Goal: Task Accomplishment & Management: Use online tool/utility

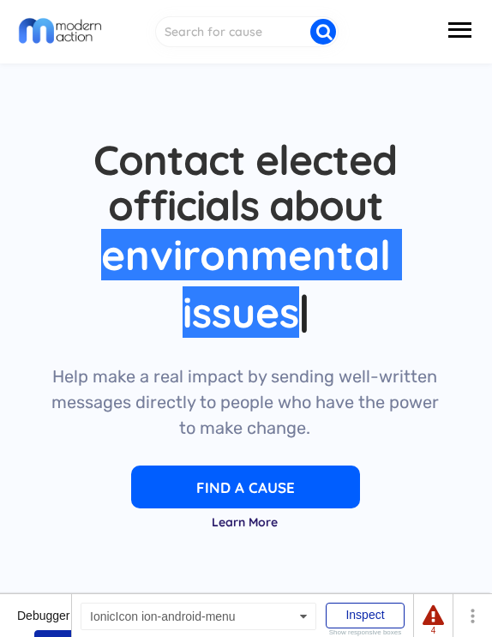
click at [466, 35] on button at bounding box center [459, 30] width 31 height 33
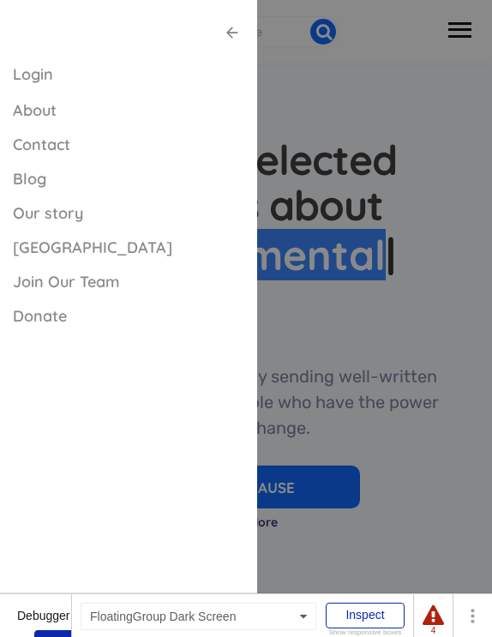
click at [460, 32] on div at bounding box center [246, 463] width 492 height 926
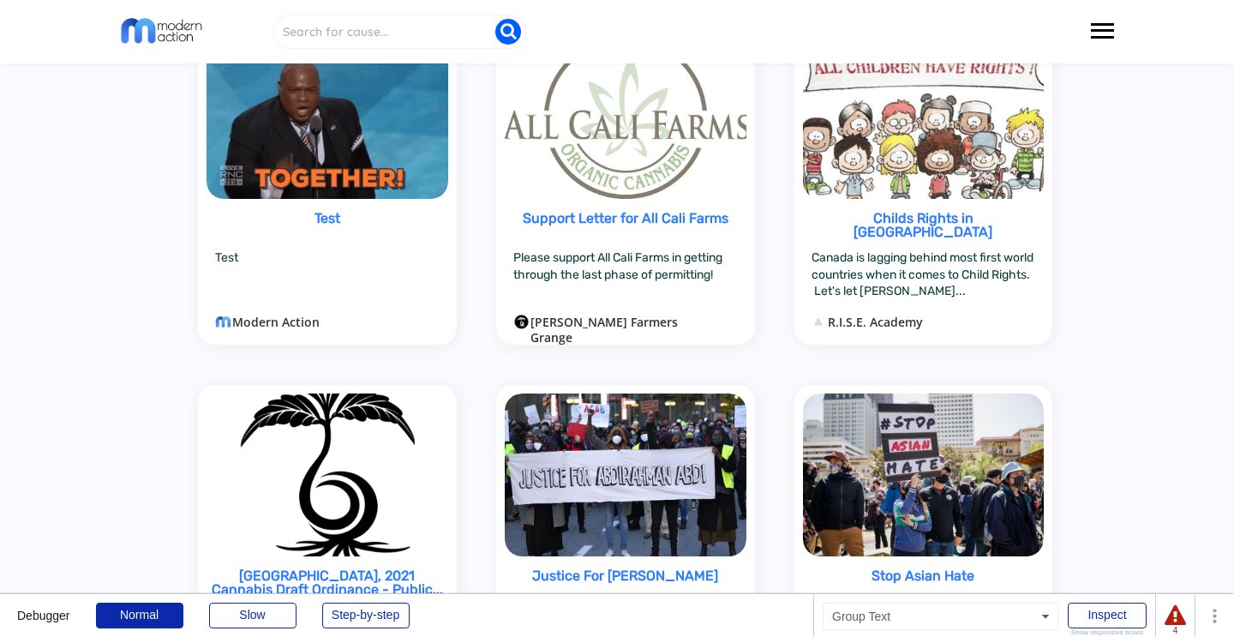
scroll to position [678, 0]
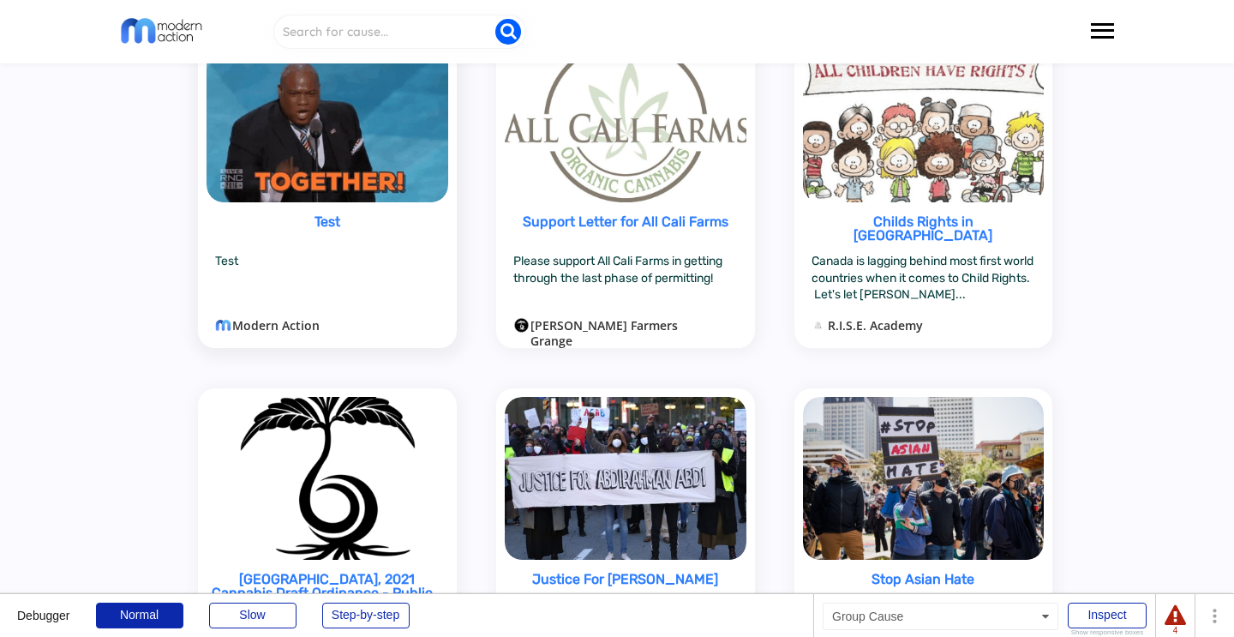
click at [271, 216] on div "Test" at bounding box center [326, 232] width 239 height 35
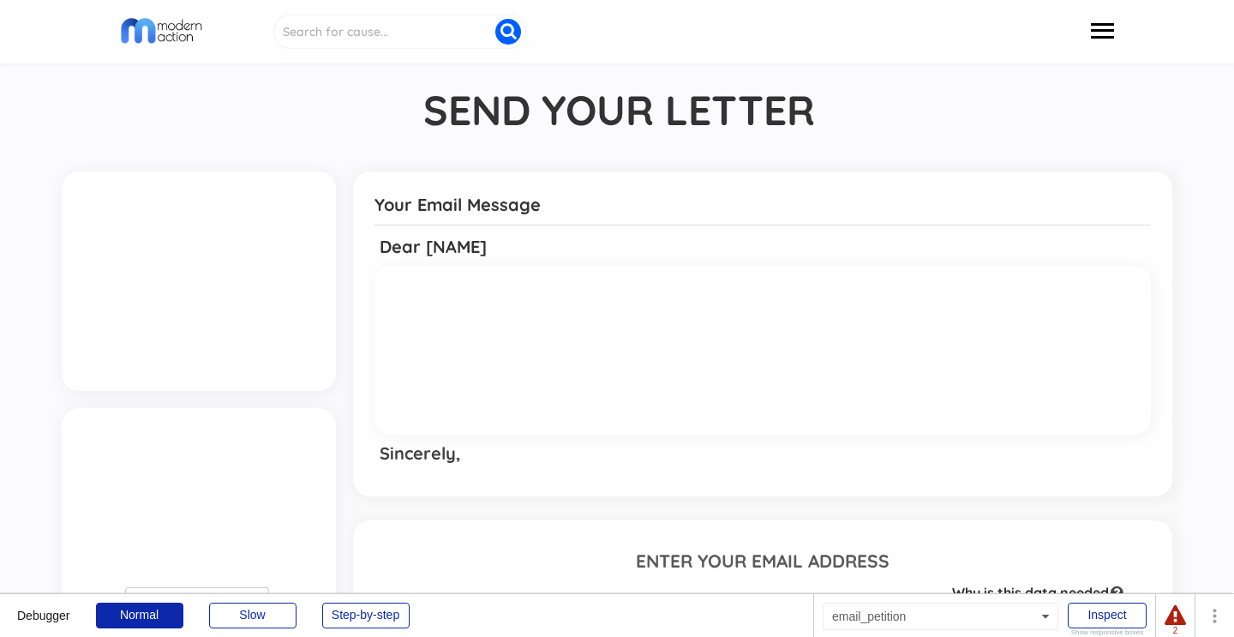
type textarea "This is a test"
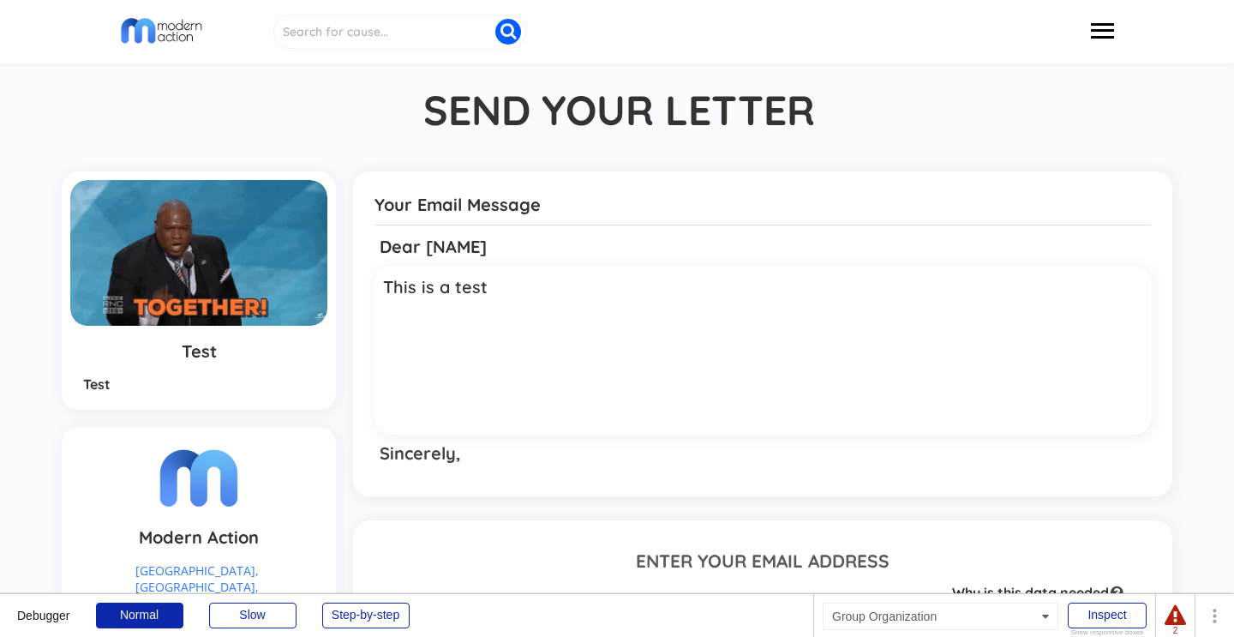
click at [226, 257] on img at bounding box center [198, 253] width 256 height 146
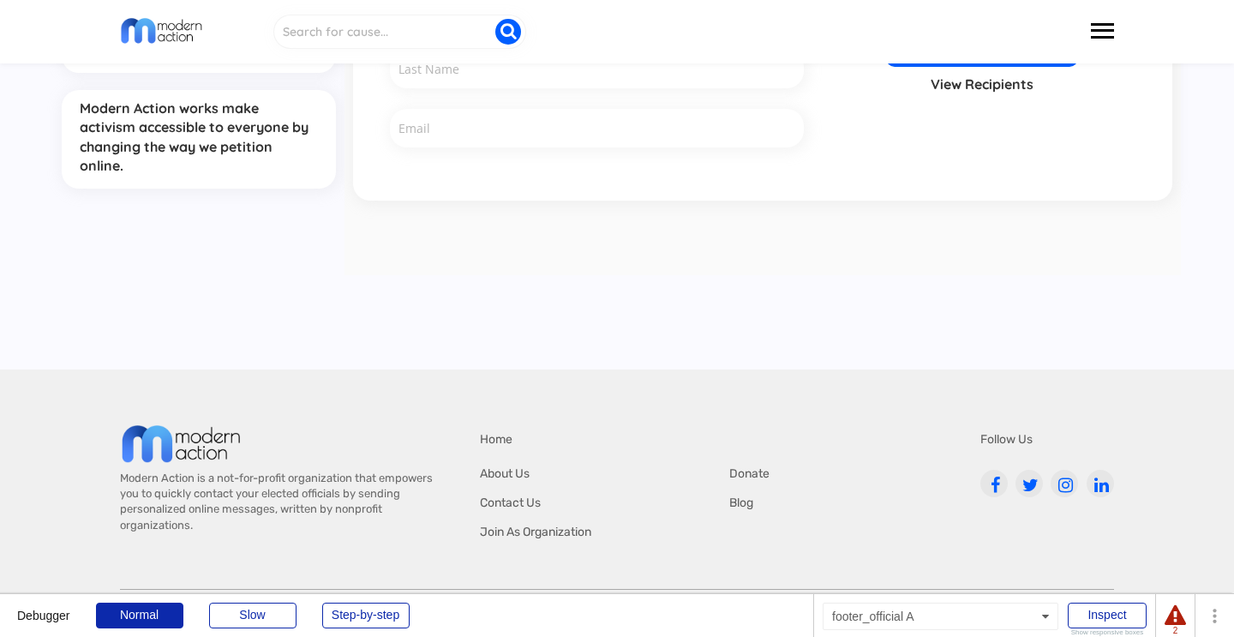
scroll to position [618, 0]
click at [994, 482] on div at bounding box center [994, 485] width 12 height 17
click at [1058, 485] on div at bounding box center [1064, 485] width 17 height 17
click at [1029, 487] on div at bounding box center [1029, 485] width 19 height 17
click at [1108, 481] on div at bounding box center [1100, 485] width 17 height 17
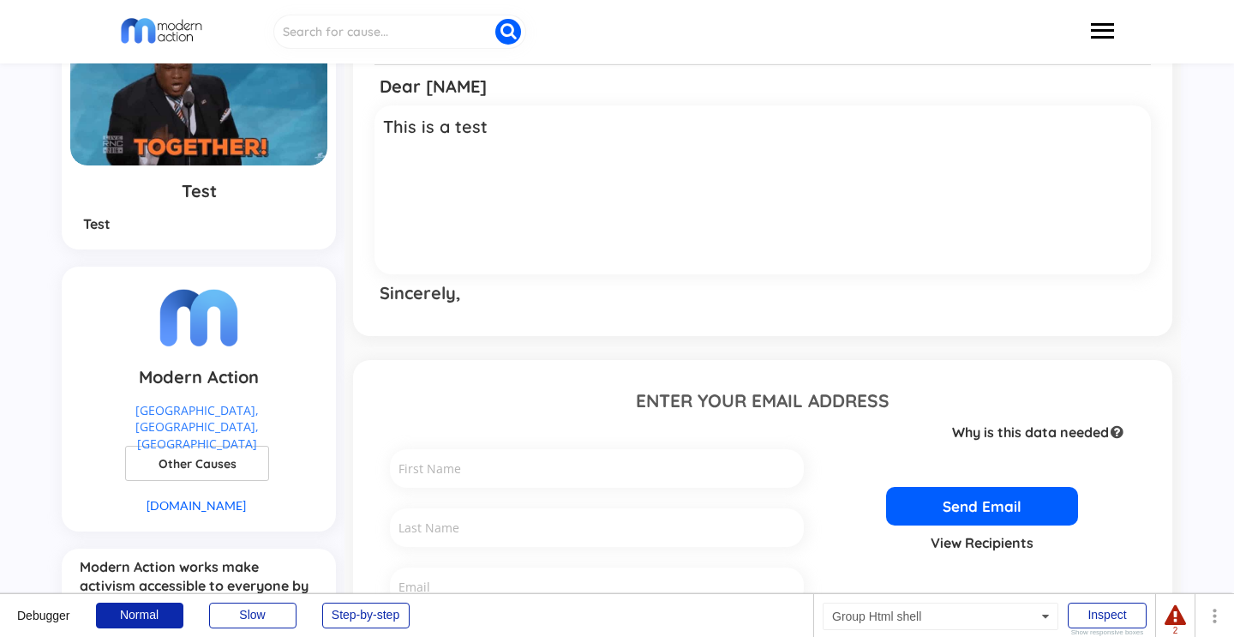
scroll to position [215, 0]
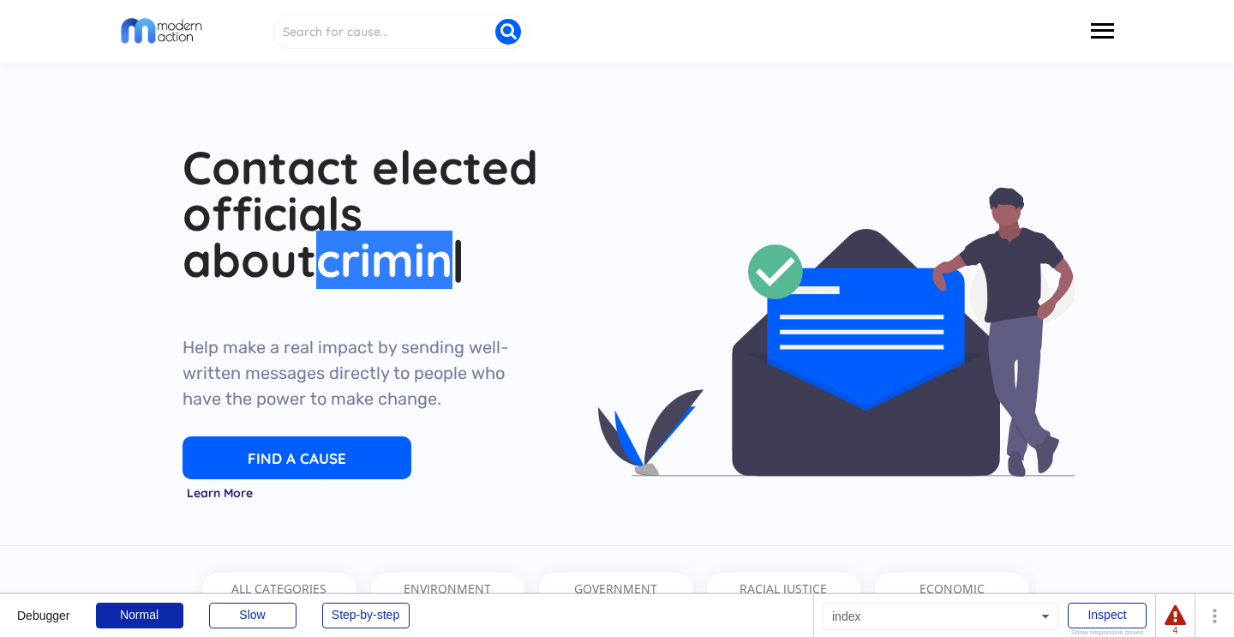
click at [1170, 619] on div at bounding box center [1175, 615] width 21 height 21
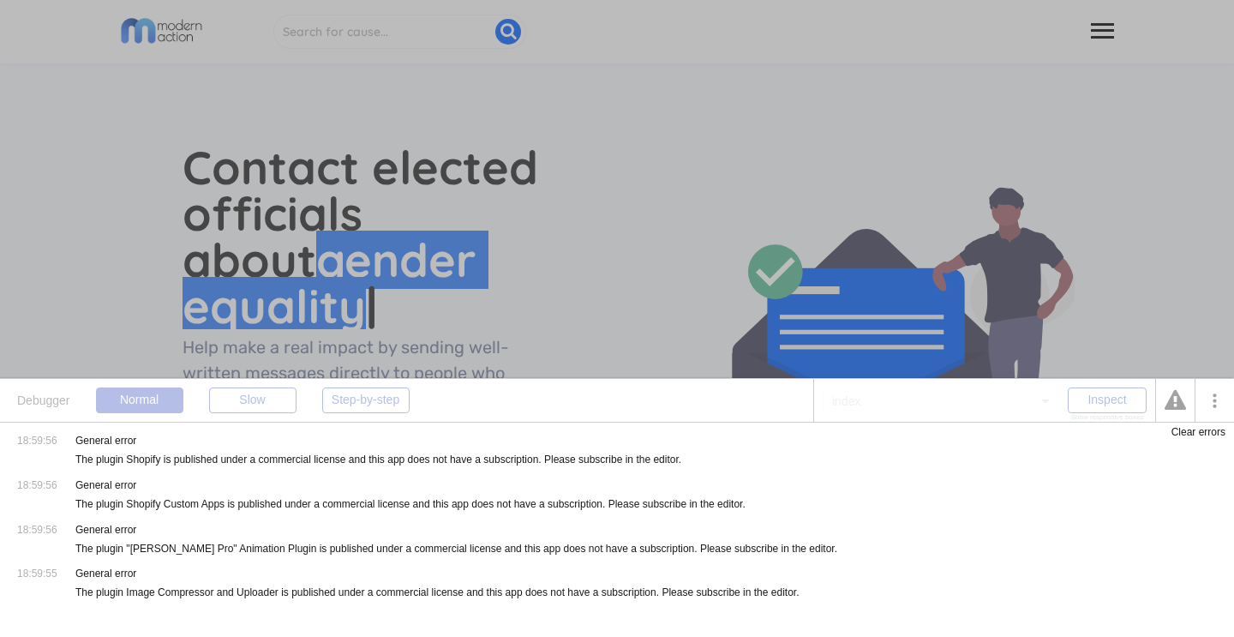
click at [602, 268] on div at bounding box center [617, 318] width 1234 height 637
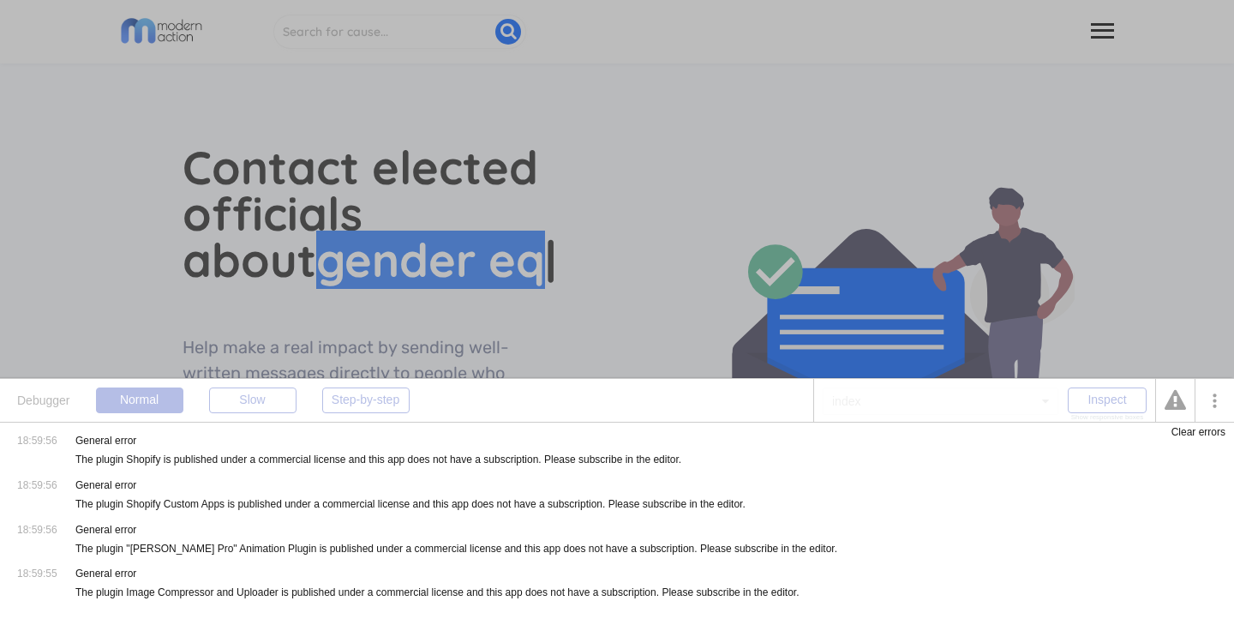
click at [1188, 438] on div "18:59:56 General error The plugin Shopify is published under a commercial licen…" at bounding box center [617, 529] width 1234 height 215
click at [1187, 438] on div "18:59:56 General error The plugin Shopify is published under a commercial licen…" at bounding box center [617, 529] width 1234 height 215
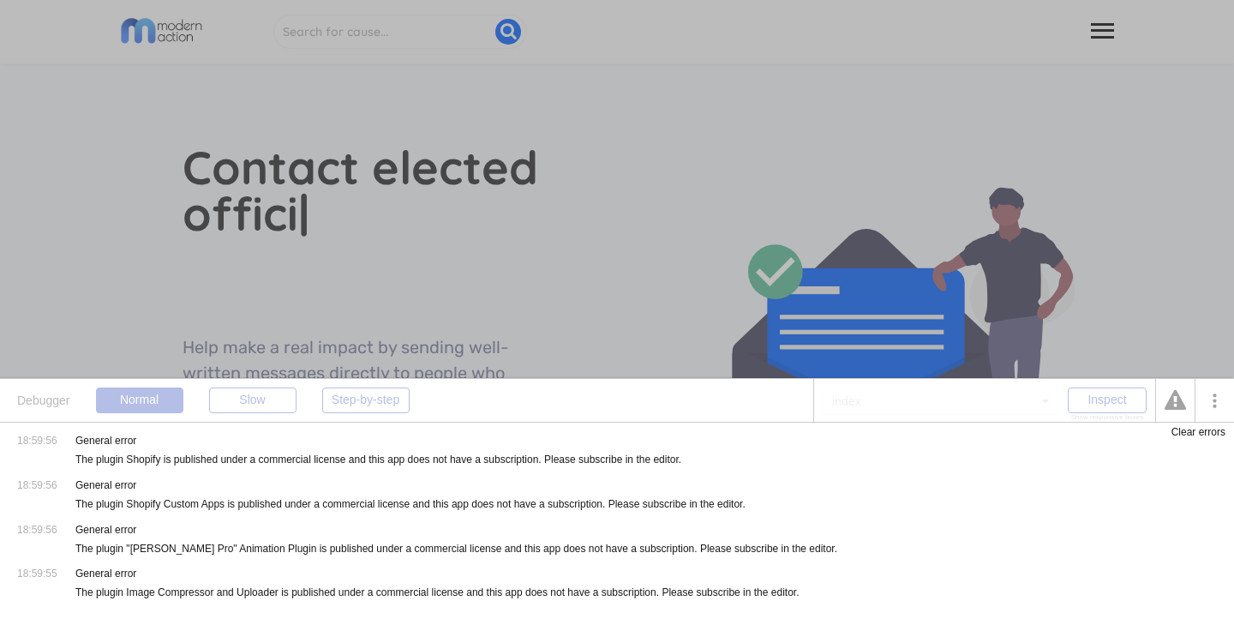
click at [1178, 433] on div "Clear errors" at bounding box center [1199, 432] width 54 height 10
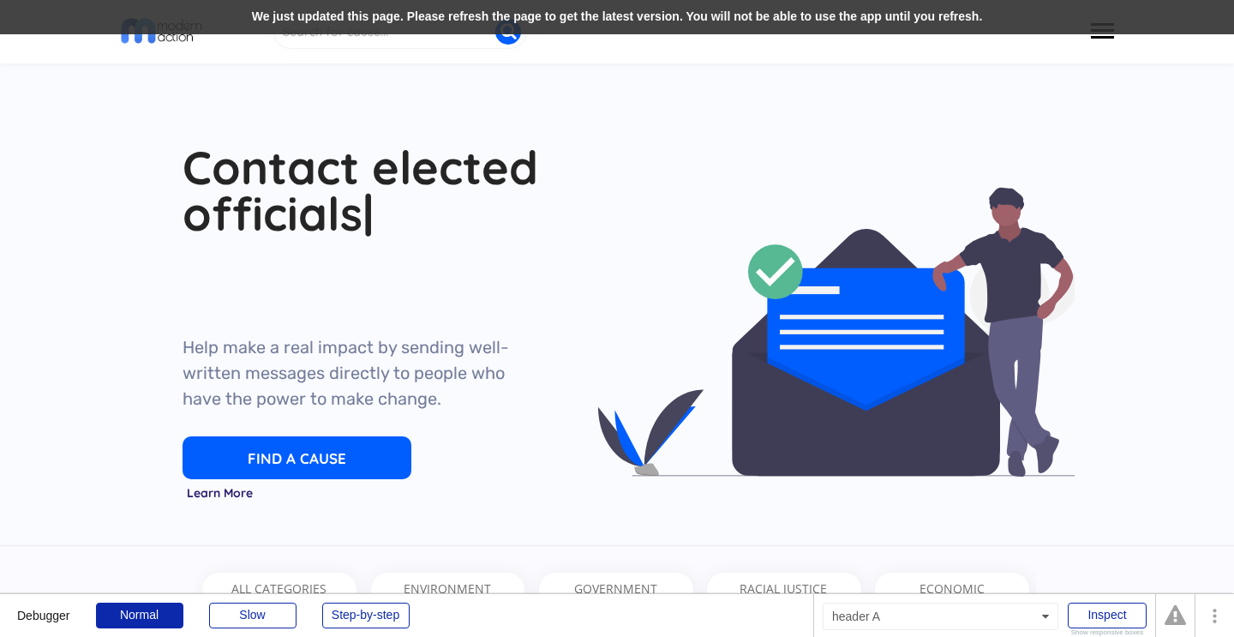
click at [444, 21] on div "We just updated this page. Please refresh the page to get the latest version. Y…" at bounding box center [617, 17] width 1234 height 34
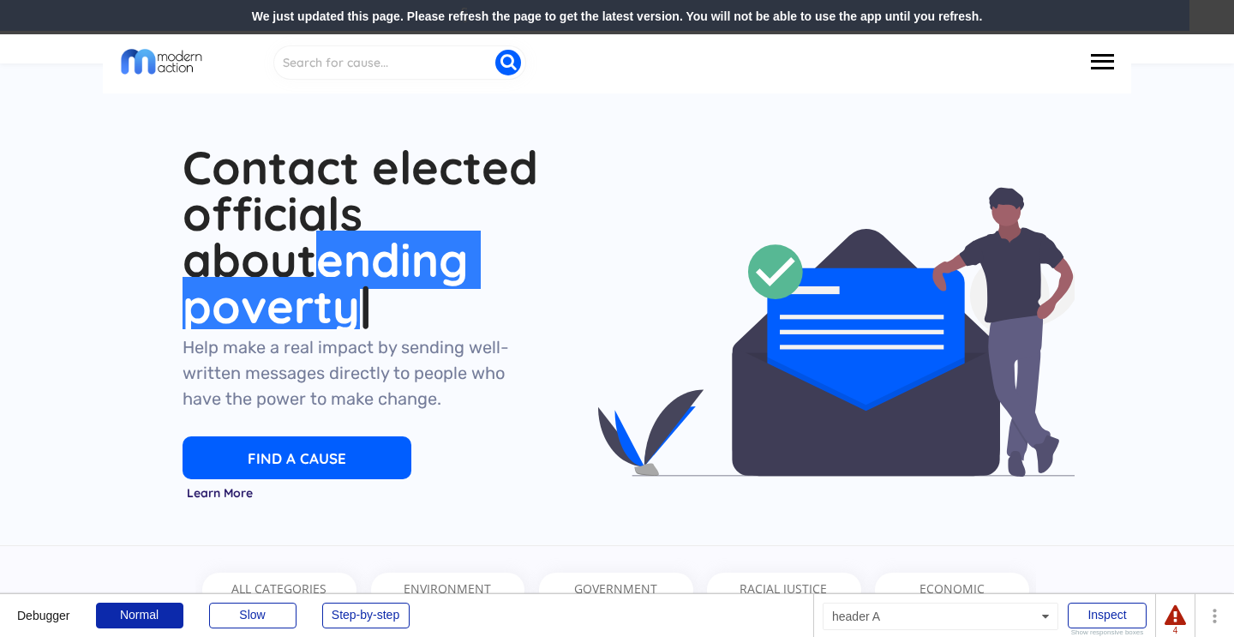
click at [713, 28] on div "We just updated this page. Please refresh the page to get the latest version. Y…" at bounding box center [617, 17] width 1234 height 34
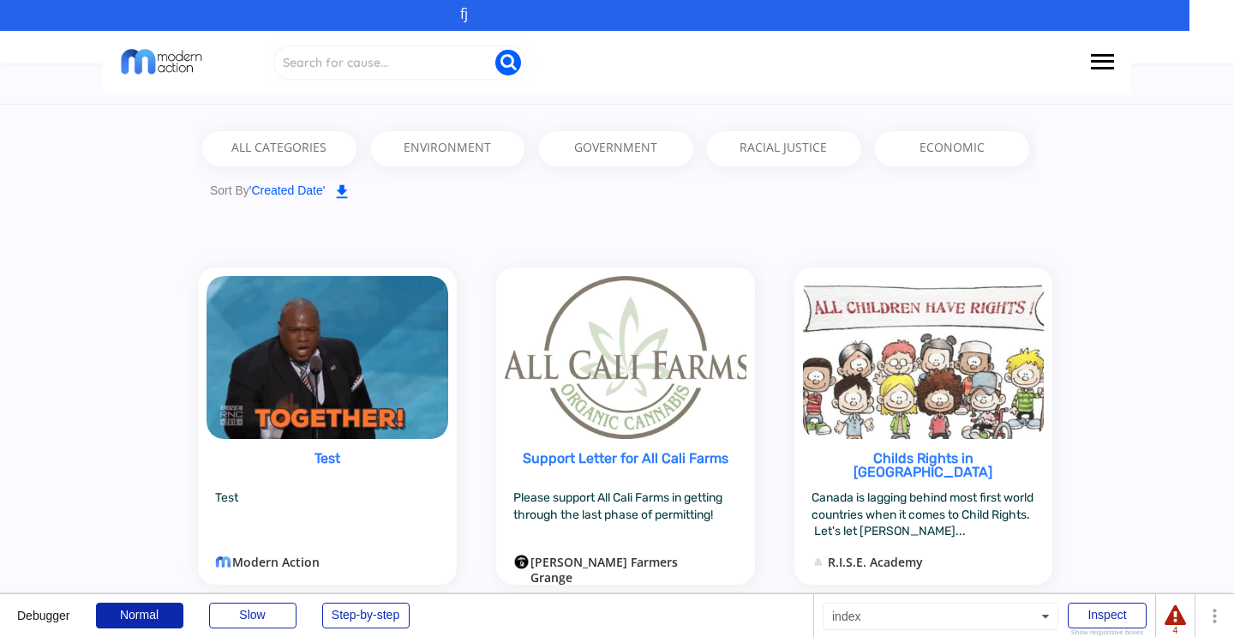
scroll to position [324, 0]
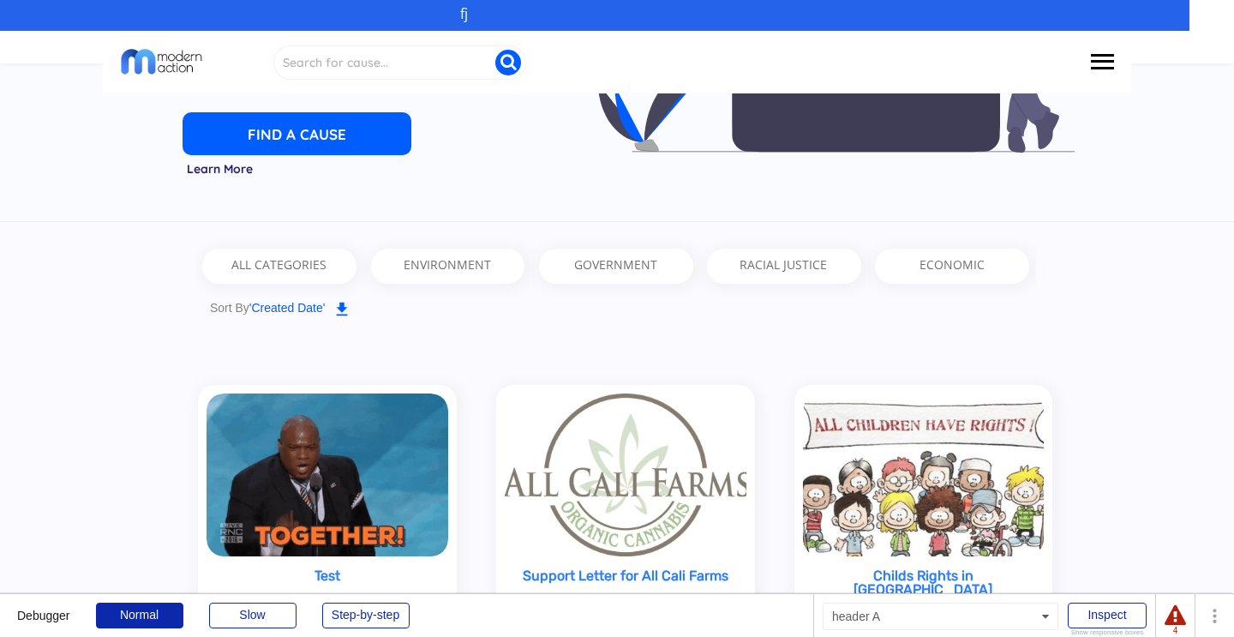
click at [1205, 31] on div "fj" at bounding box center [617, 46] width 1234 height 93
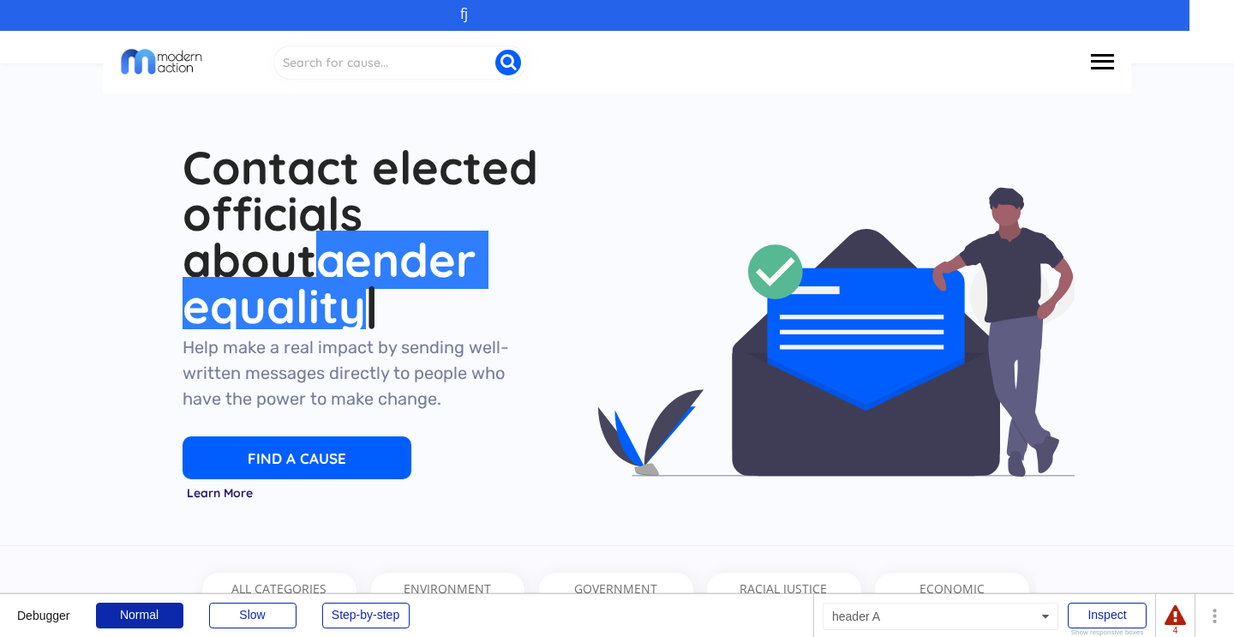
scroll to position [0, 0]
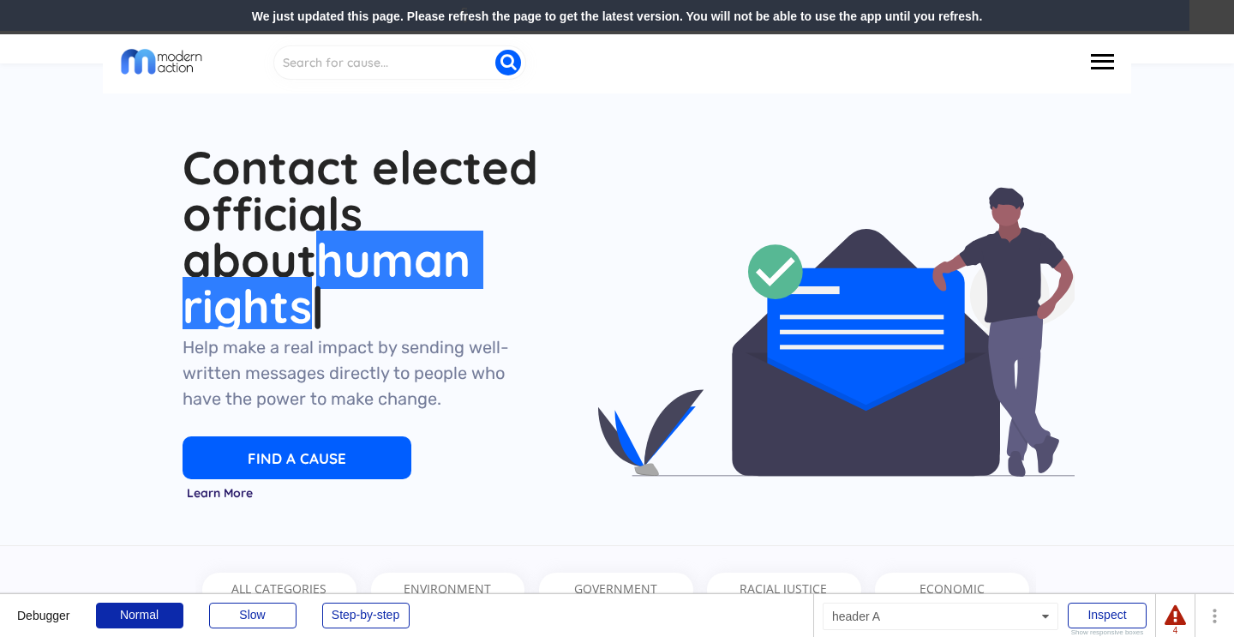
click at [305, 21] on div "We just updated this page. Please refresh the page to get the latest version. Y…" at bounding box center [617, 17] width 1234 height 34
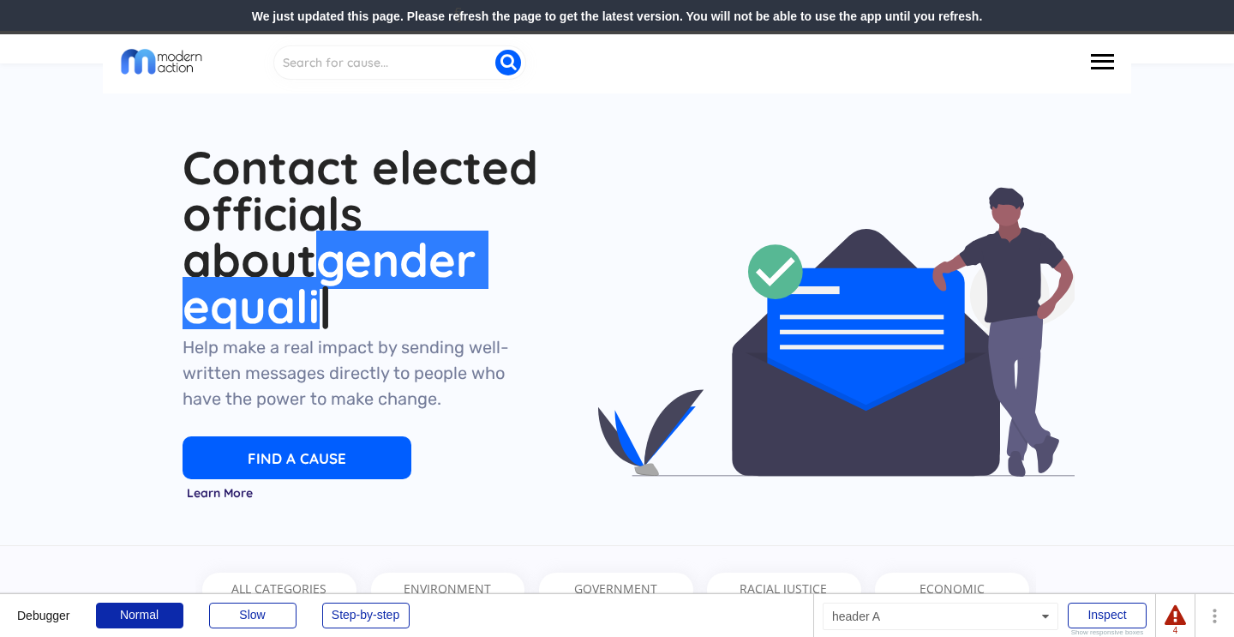
click at [589, 34] on div at bounding box center [617, 62] width 1028 height 63
click at [586, 26] on div "We just updated this page. Please refresh the page to get the latest version. Y…" at bounding box center [617, 17] width 1234 height 34
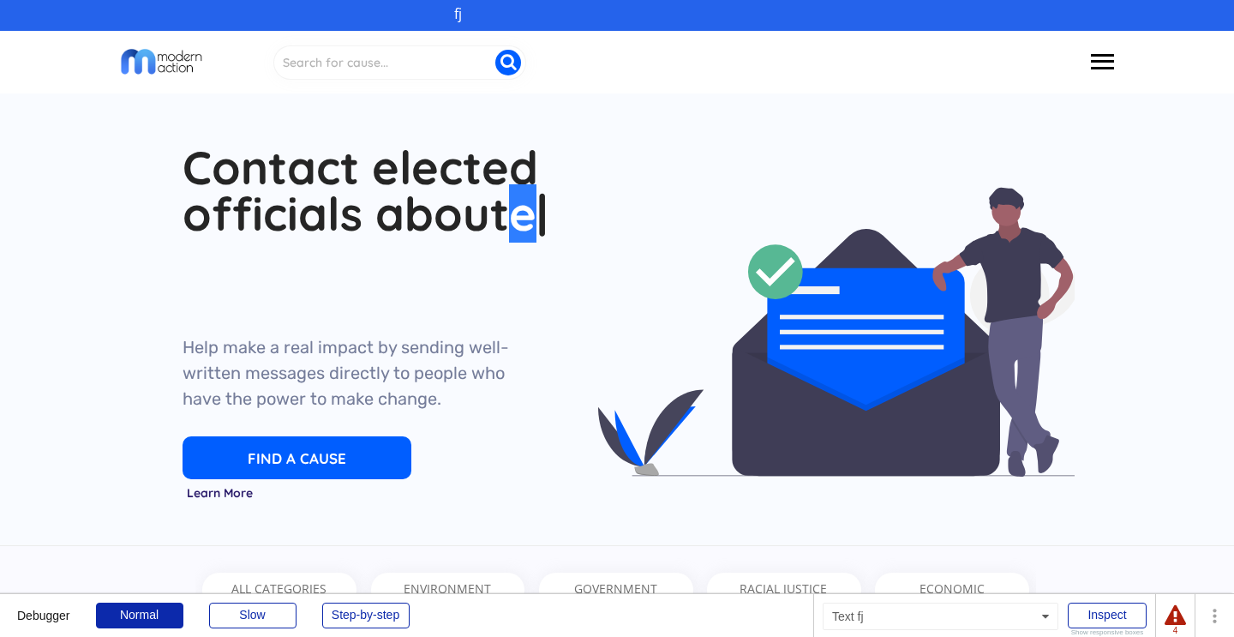
drag, startPoint x: 457, startPoint y: 5, endPoint x: 491, endPoint y: 13, distance: 35.1
click at [491, 13] on div "fj" at bounding box center [617, 15] width 1234 height 31
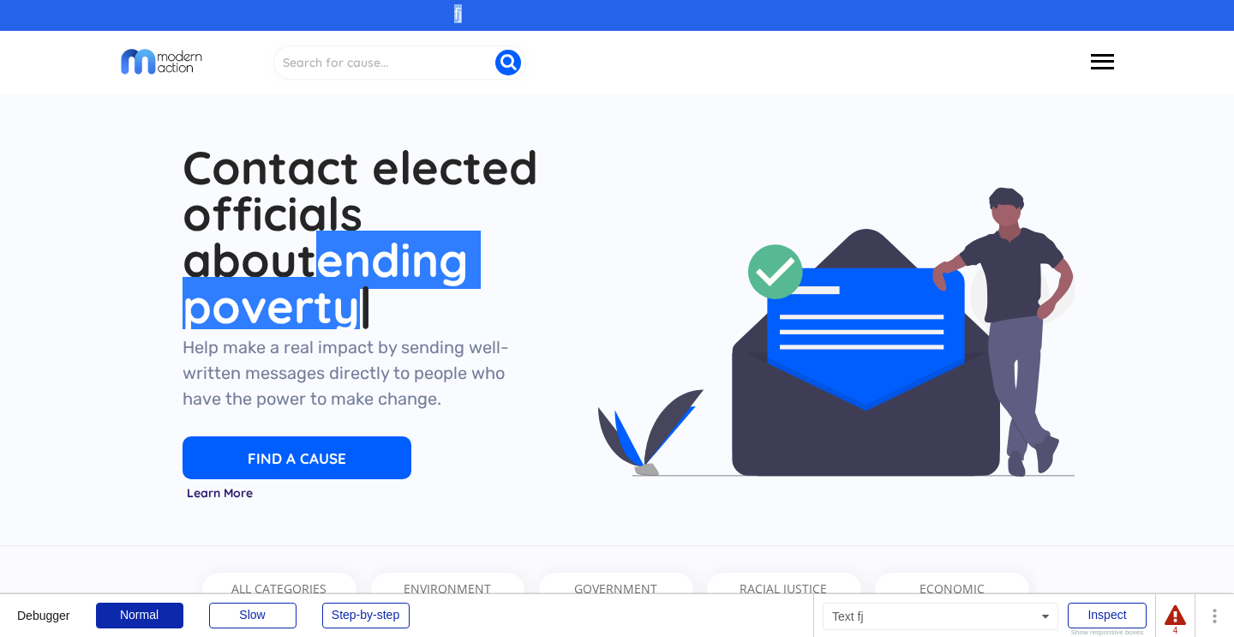
drag, startPoint x: 453, startPoint y: 15, endPoint x: 483, endPoint y: 15, distance: 30.9
click at [483, 15] on div "fj" at bounding box center [617, 15] width 1234 height 31
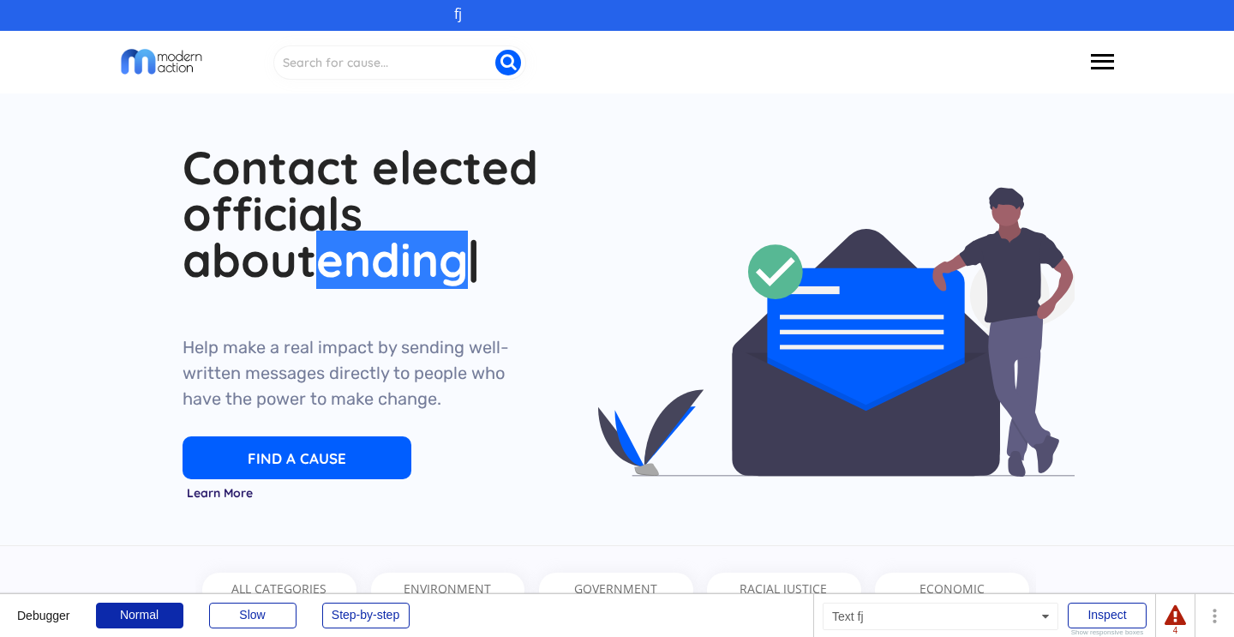
click at [482, 16] on div "fj" at bounding box center [588, 14] width 268 height 14
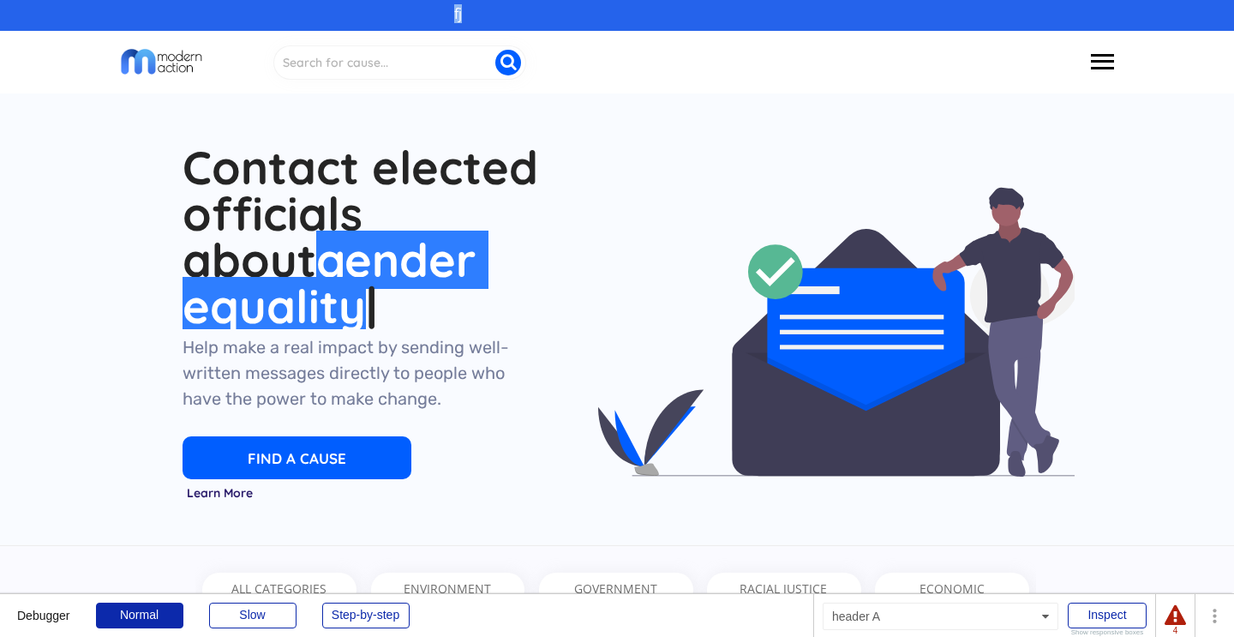
drag, startPoint x: 454, startPoint y: 15, endPoint x: 507, endPoint y: 15, distance: 52.3
click at [507, 15] on div "fj" at bounding box center [588, 14] width 268 height 14
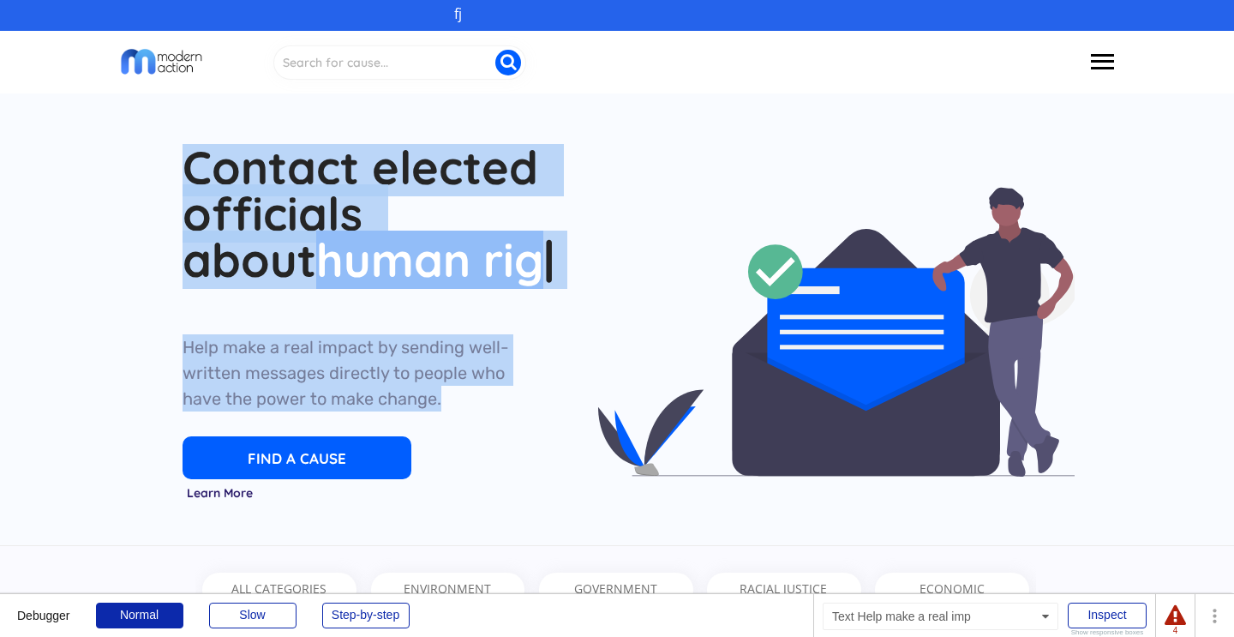
drag, startPoint x: 259, startPoint y: 183, endPoint x: 464, endPoint y: 407, distance: 303.9
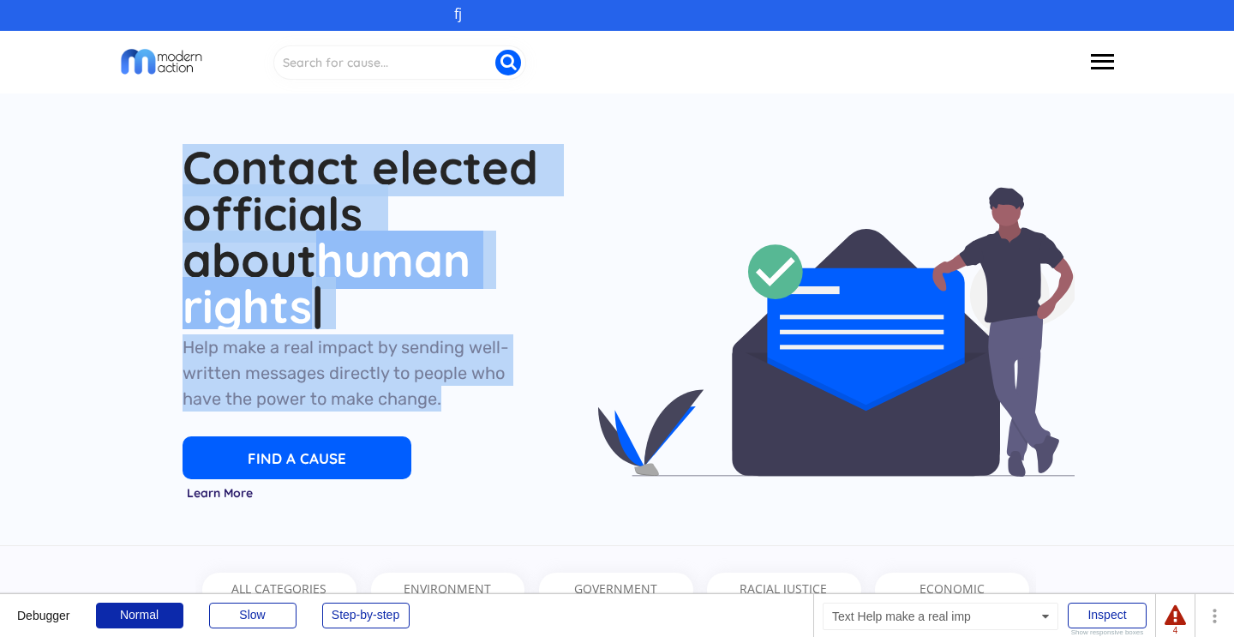
click at [464, 407] on div "Help make a real impact by sending well-written messages directly to people who…" at bounding box center [354, 372] width 342 height 77
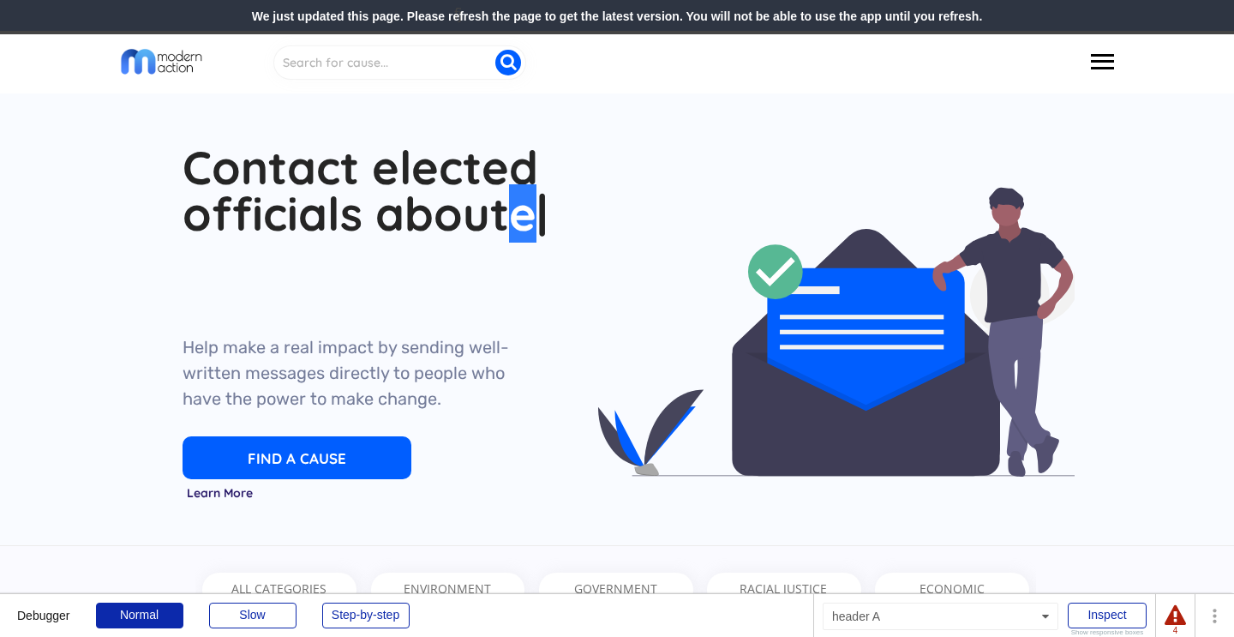
click at [468, 23] on div "We just updated this page. Please refresh the page to get the latest version. Y…" at bounding box center [617, 17] width 1234 height 34
